Goal: Register for event/course

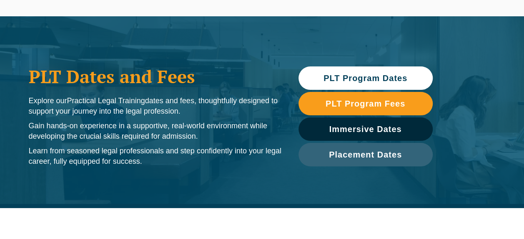
click at [380, 77] on span "PLT Program Dates" at bounding box center [366, 78] width 84 height 8
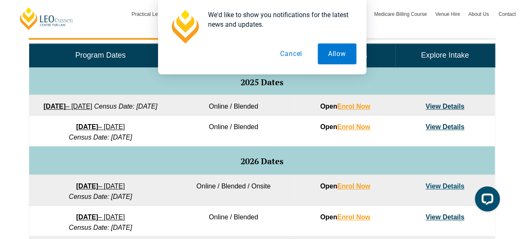
scroll to position [407, 0]
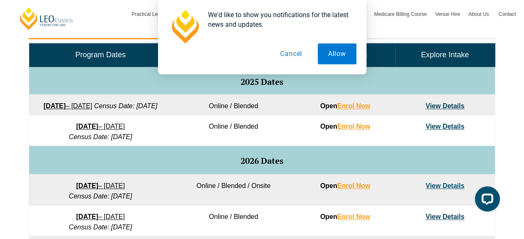
click at [92, 103] on link "22 September 2025 – 20 February 2026" at bounding box center [67, 105] width 49 height 7
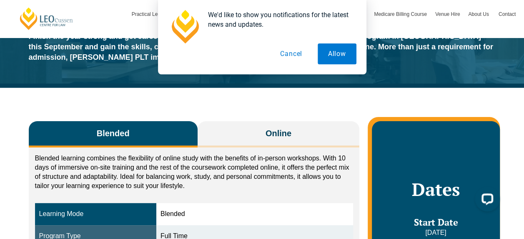
scroll to position [66, 0]
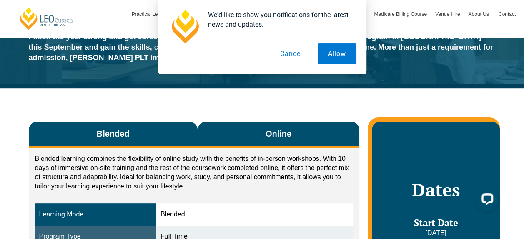
click at [285, 134] on span "Online" at bounding box center [279, 134] width 26 height 12
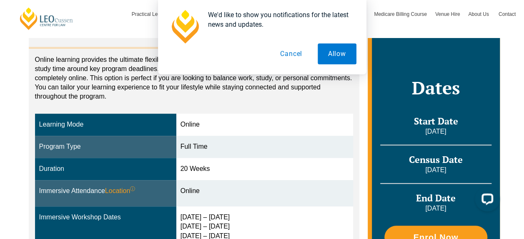
scroll to position [0, 0]
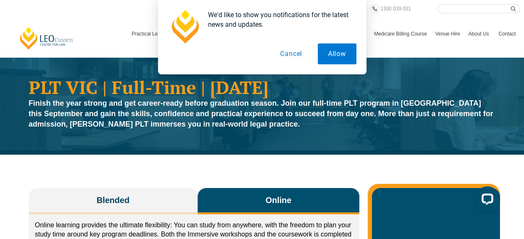
click at [285, 53] on button "Cancel" at bounding box center [291, 53] width 43 height 21
